Goal: Transaction & Acquisition: Purchase product/service

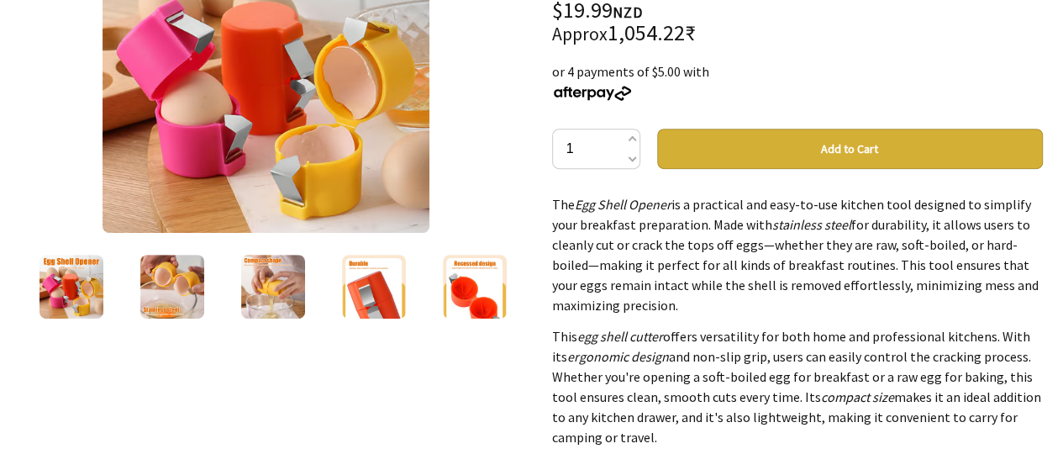
scroll to position [313, 0]
click at [155, 271] on img at bounding box center [172, 287] width 64 height 64
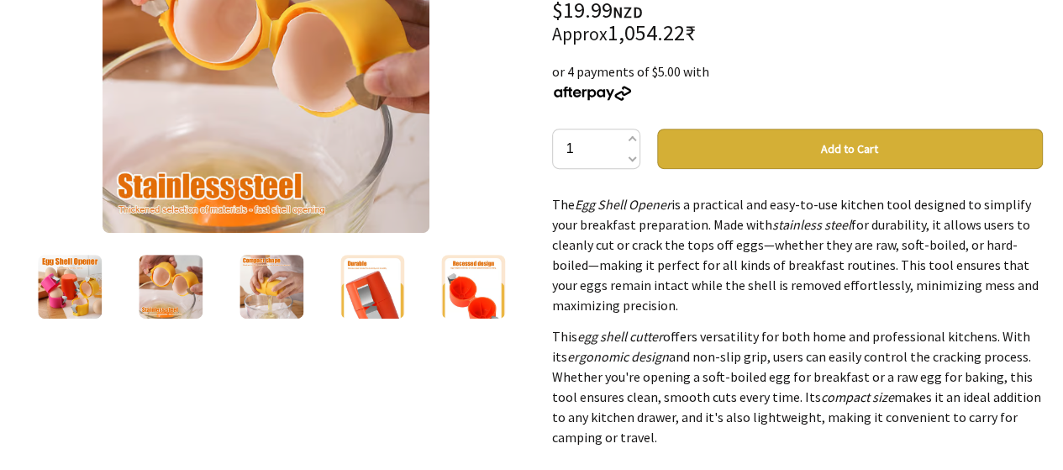
click at [227, 277] on div at bounding box center [271, 286] width 101 height 71
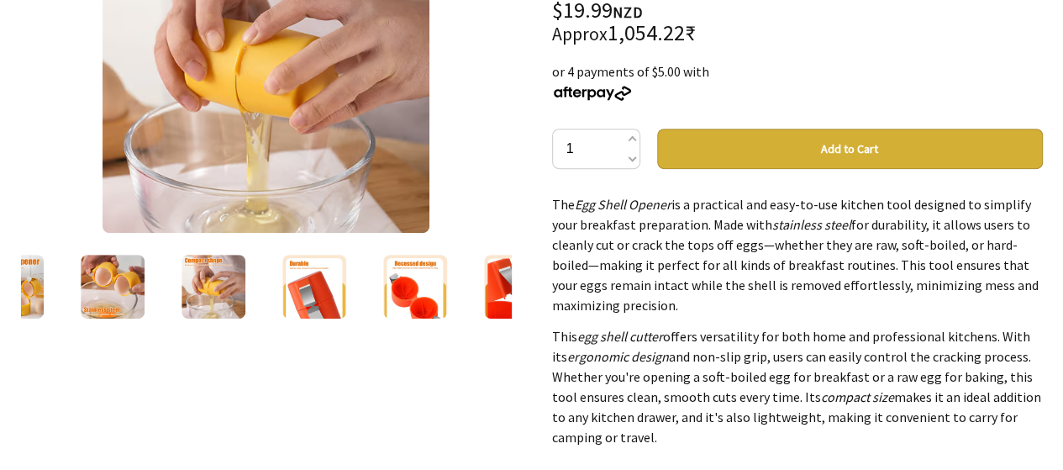
click at [245, 285] on div at bounding box center [213, 286] width 101 height 71
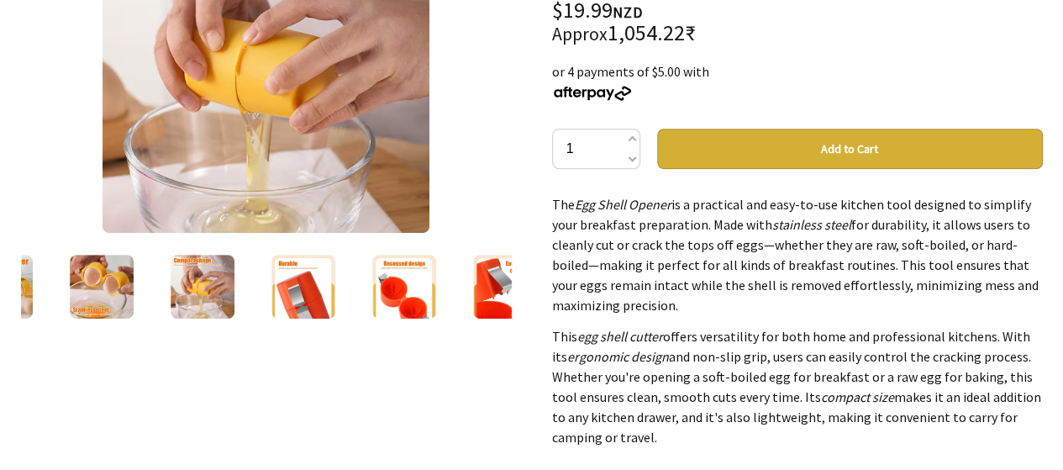
click at [338, 293] on div at bounding box center [303, 286] width 101 height 71
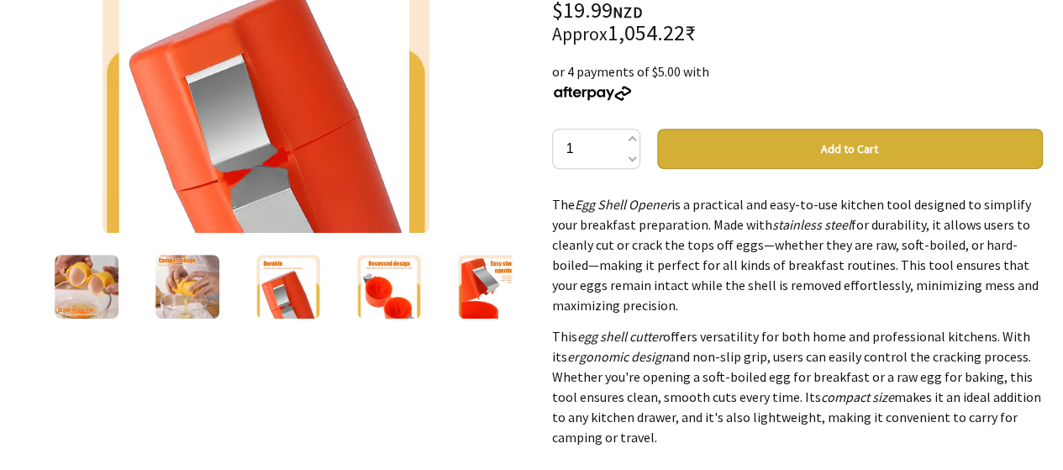
click at [410, 293] on img at bounding box center [389, 287] width 64 height 64
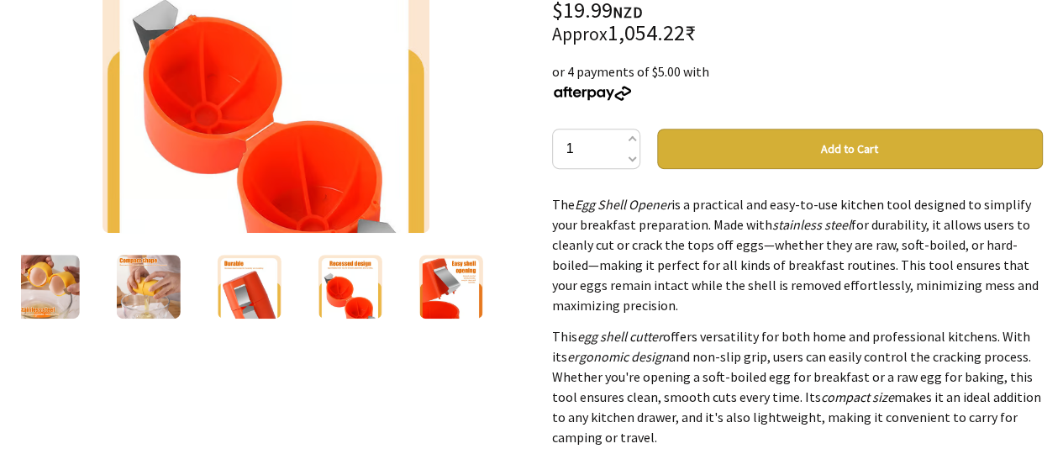
click at [470, 289] on img at bounding box center [450, 287] width 64 height 64
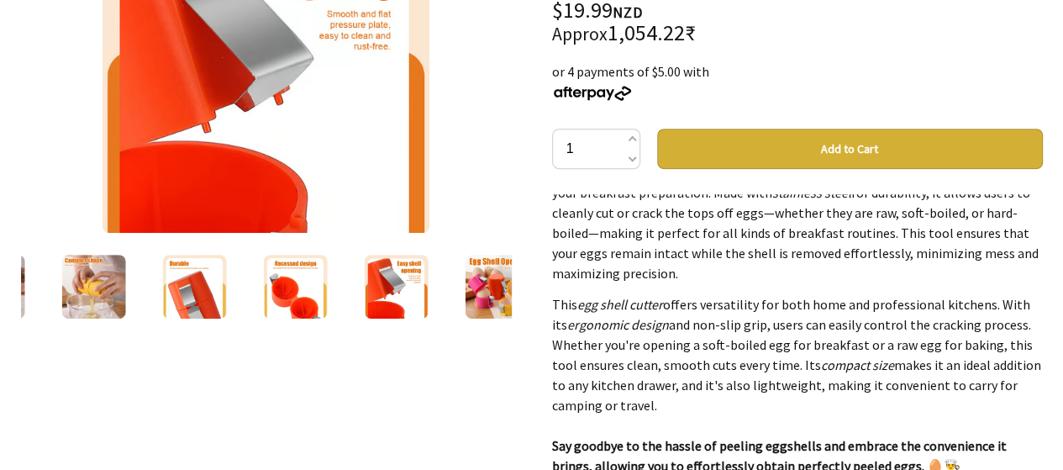
click at [492, 281] on img at bounding box center [497, 287] width 64 height 64
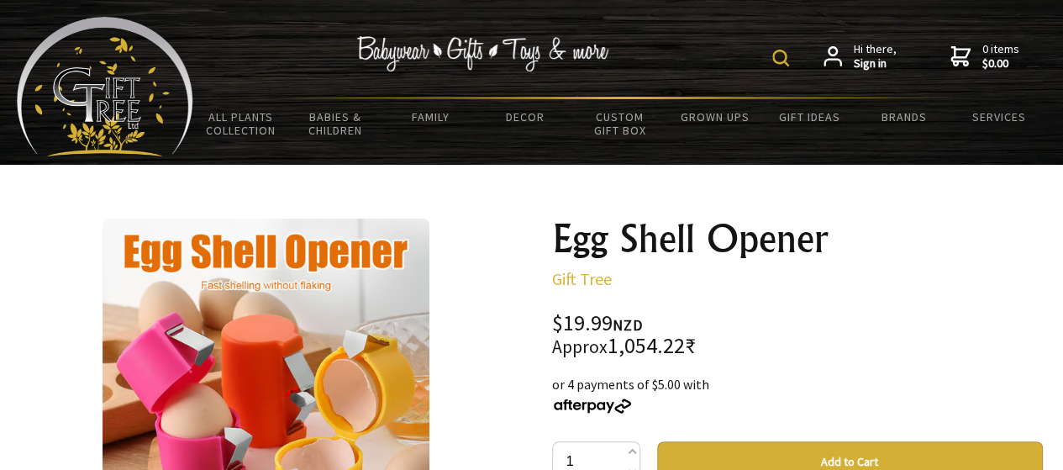
scroll to position [0, 0]
click at [633, 226] on h1 "Egg Shell Opener" at bounding box center [797, 238] width 491 height 40
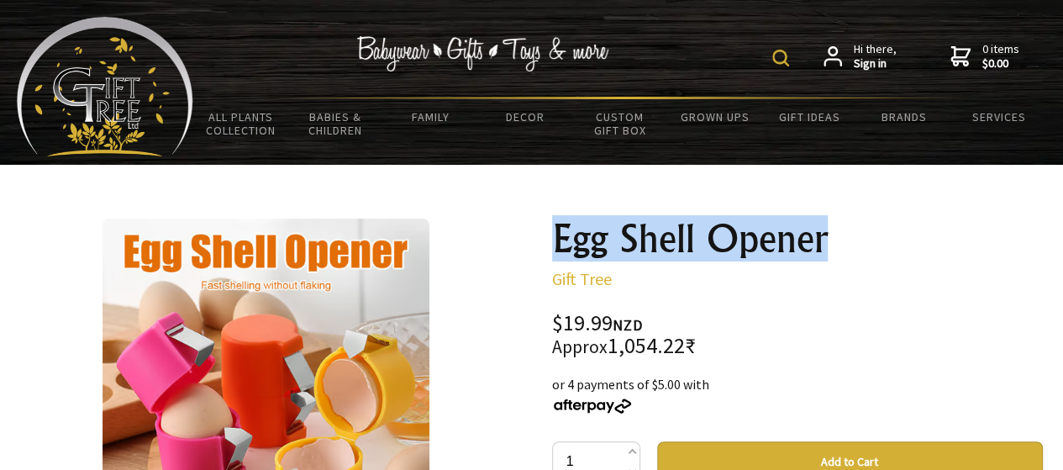
click at [633, 226] on h1 "Egg Shell Opener" at bounding box center [797, 238] width 491 height 40
copy div "Egg Shell Opener"
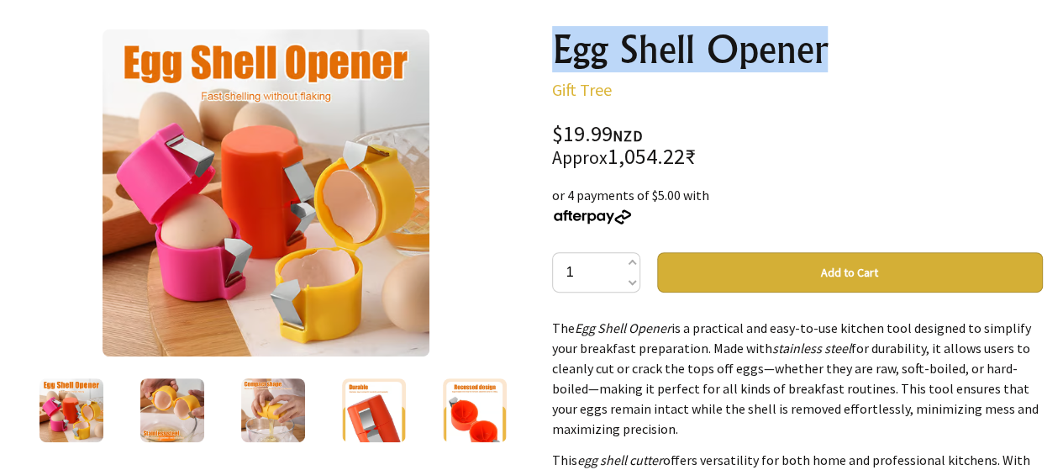
scroll to position [300, 0]
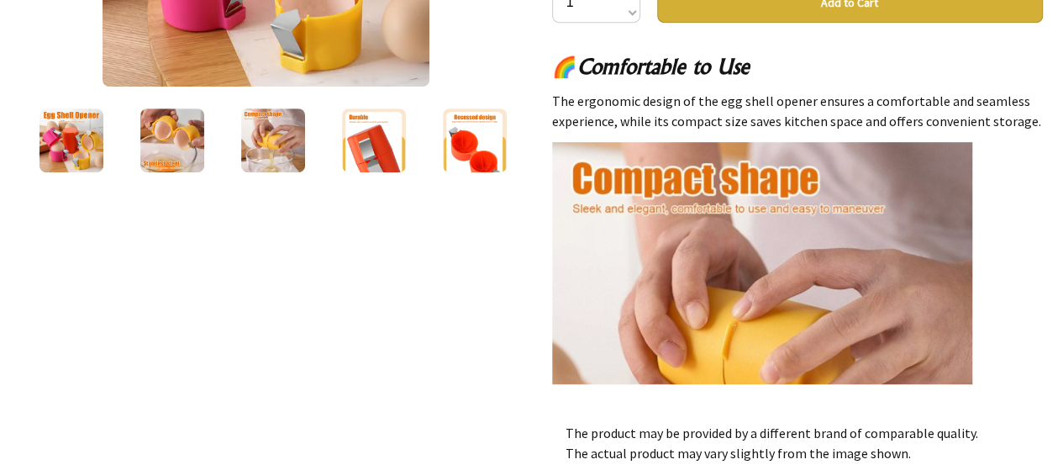
scroll to position [1004, 0]
click at [277, 142] on img at bounding box center [273, 140] width 64 height 64
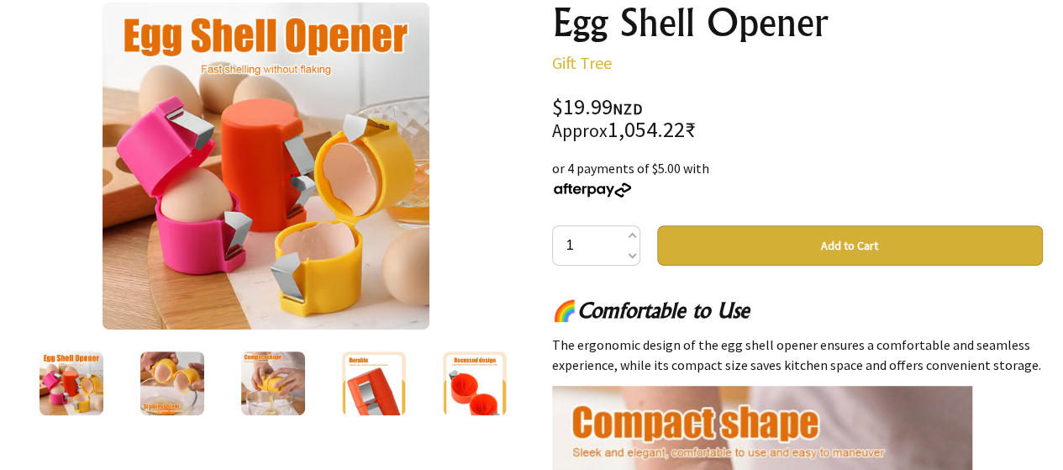
scroll to position [219, 0]
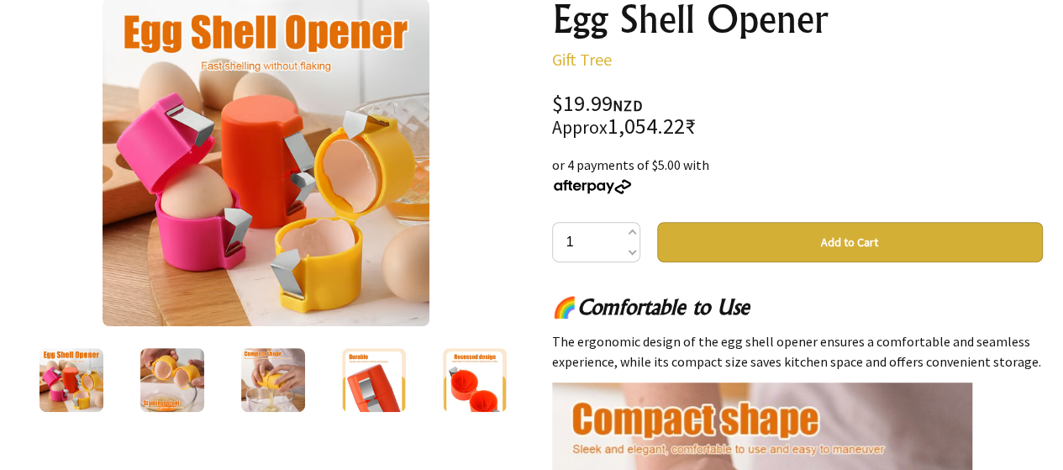
click at [176, 379] on img at bounding box center [172, 380] width 64 height 64
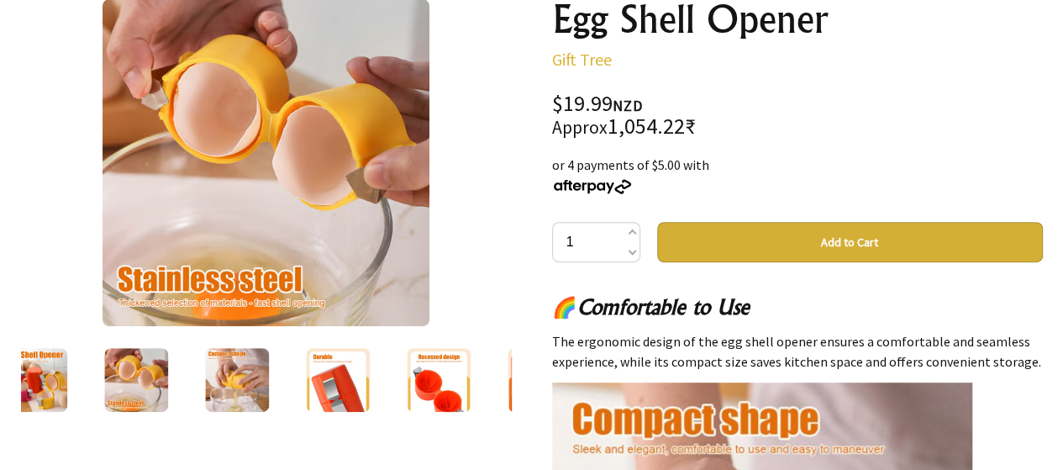
click at [324, 396] on img at bounding box center [338, 380] width 64 height 64
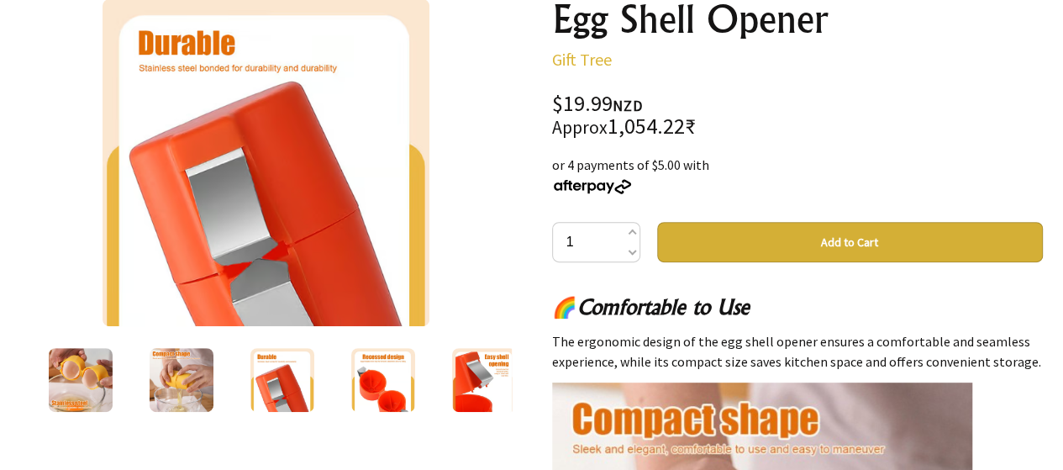
click at [390, 386] on img at bounding box center [382, 380] width 64 height 64
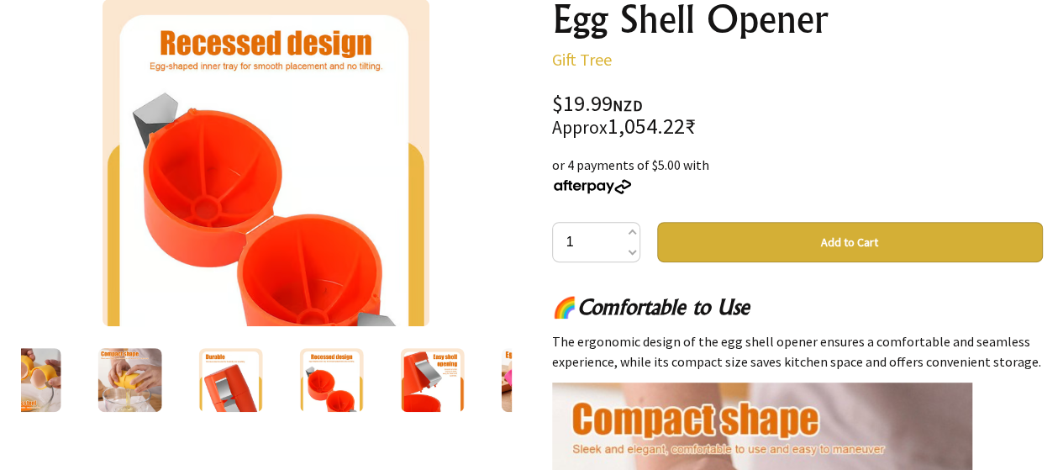
click at [421, 384] on img at bounding box center [432, 380] width 64 height 64
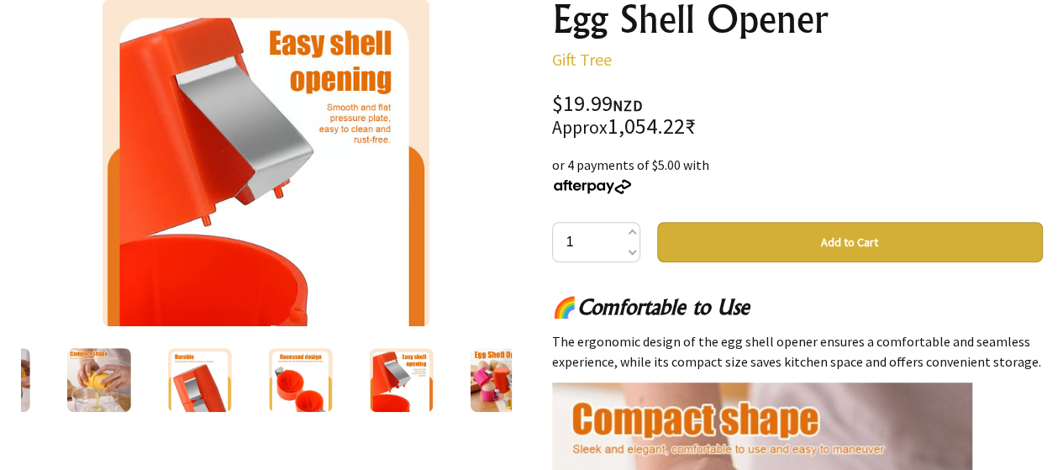
click at [499, 382] on img at bounding box center [502, 380] width 64 height 64
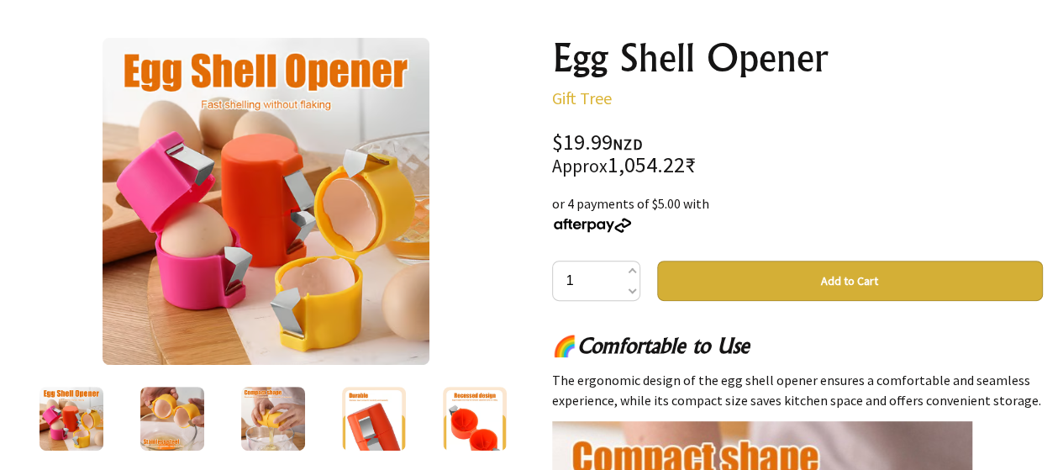
scroll to position [178, 0]
